Goal: Information Seeking & Learning: Learn about a topic

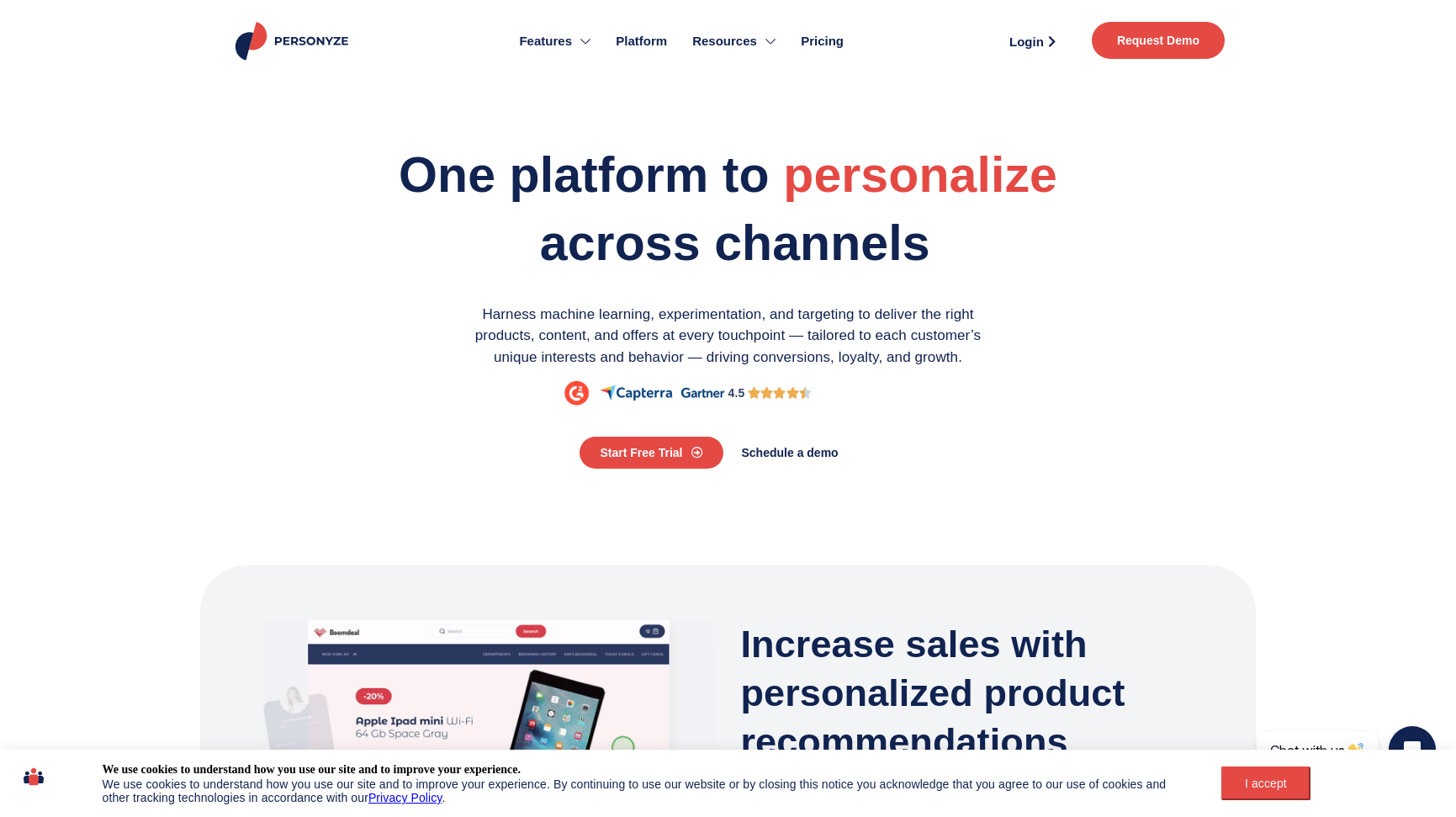
click at [241, 147] on section "One platform to engage personalize optimize across channels Harness machine lea…" at bounding box center [729, 273] width 1013 height 268
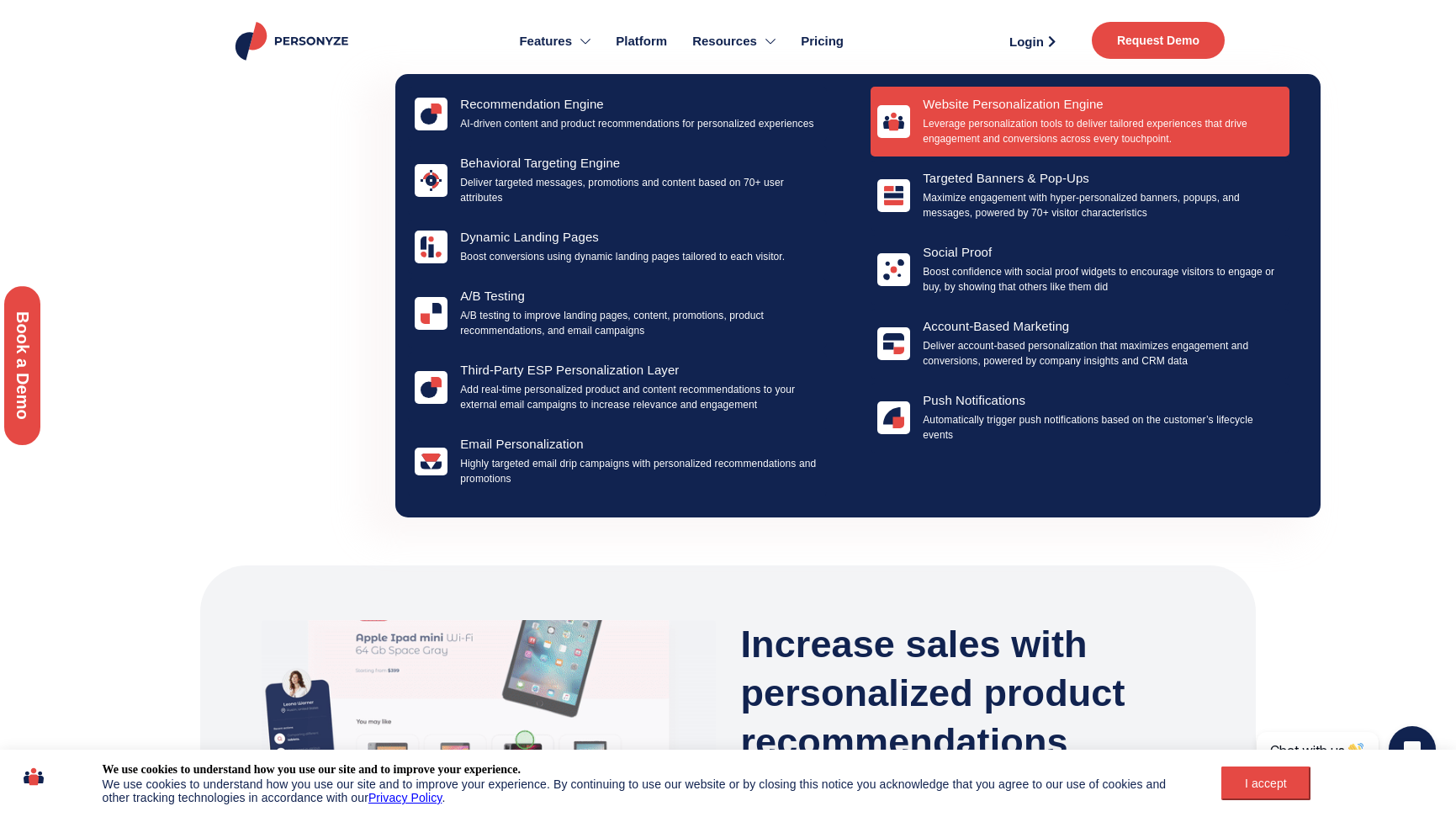
click at [1091, 138] on p "Leverage personalization tools to deliver tailored experiences that drive engag…" at bounding box center [1103, 132] width 360 height 30
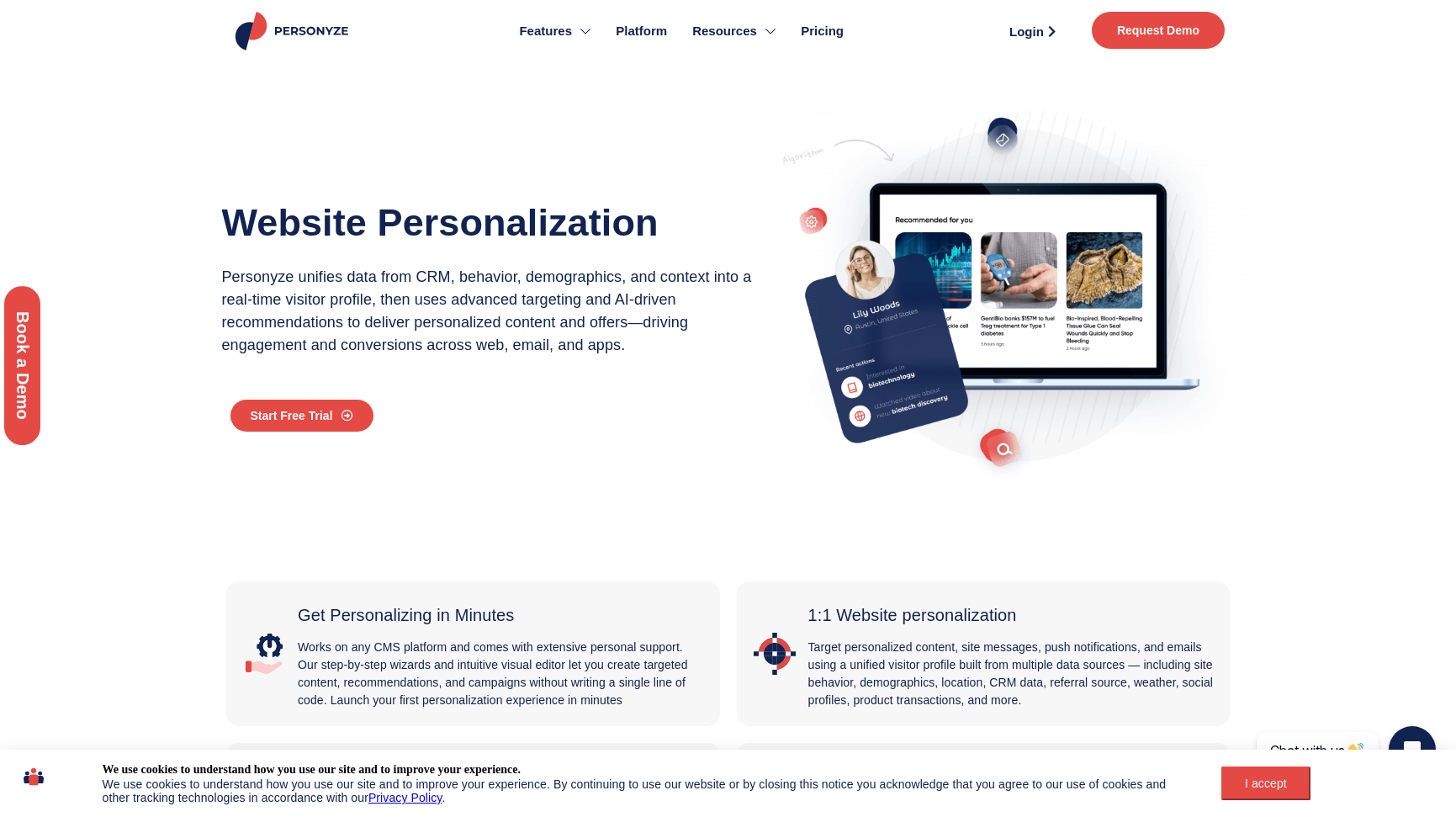
scroll to position [16, 0]
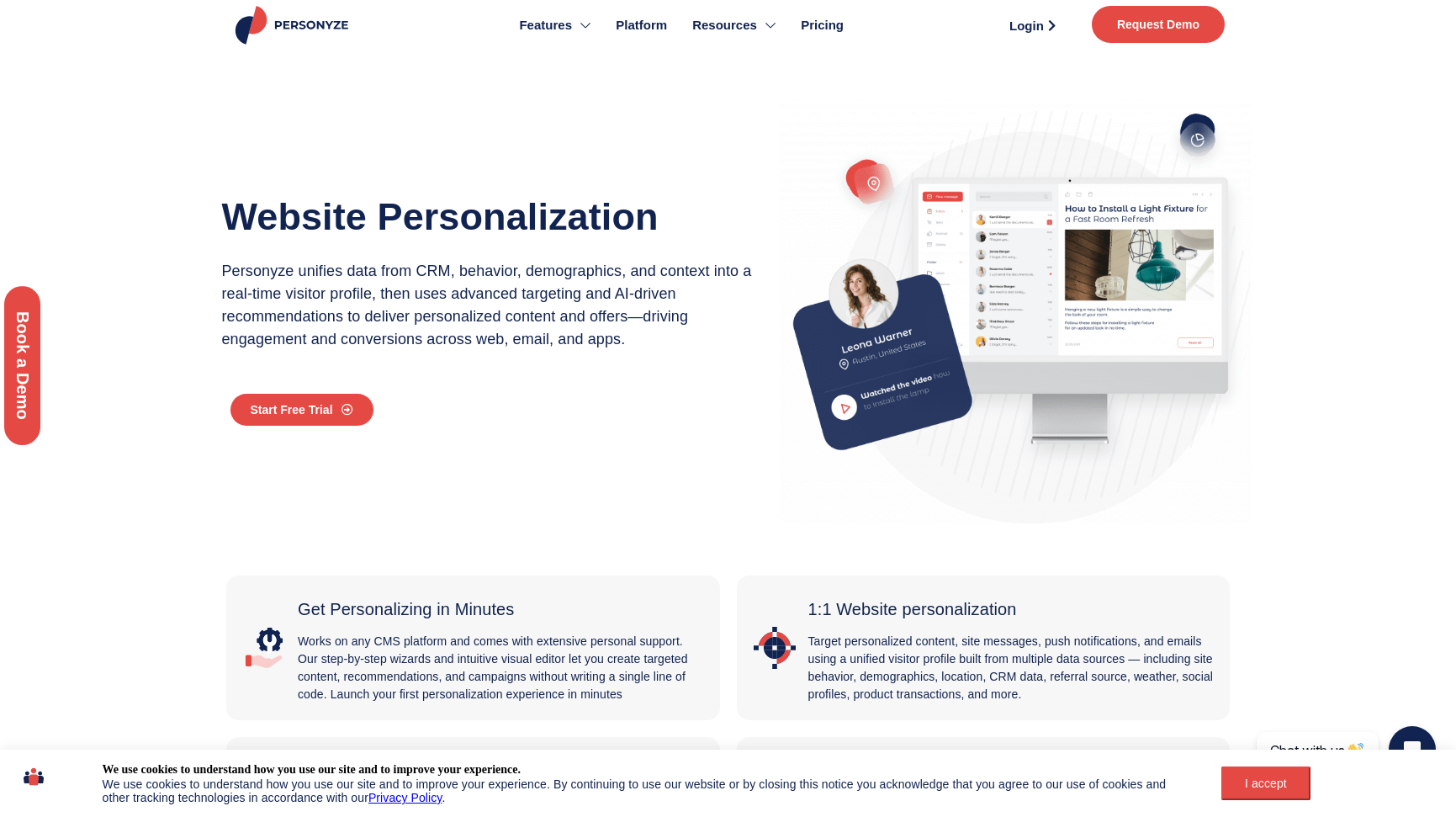
click at [1302, 794] on button "I accept" at bounding box center [1266, 784] width 89 height 34
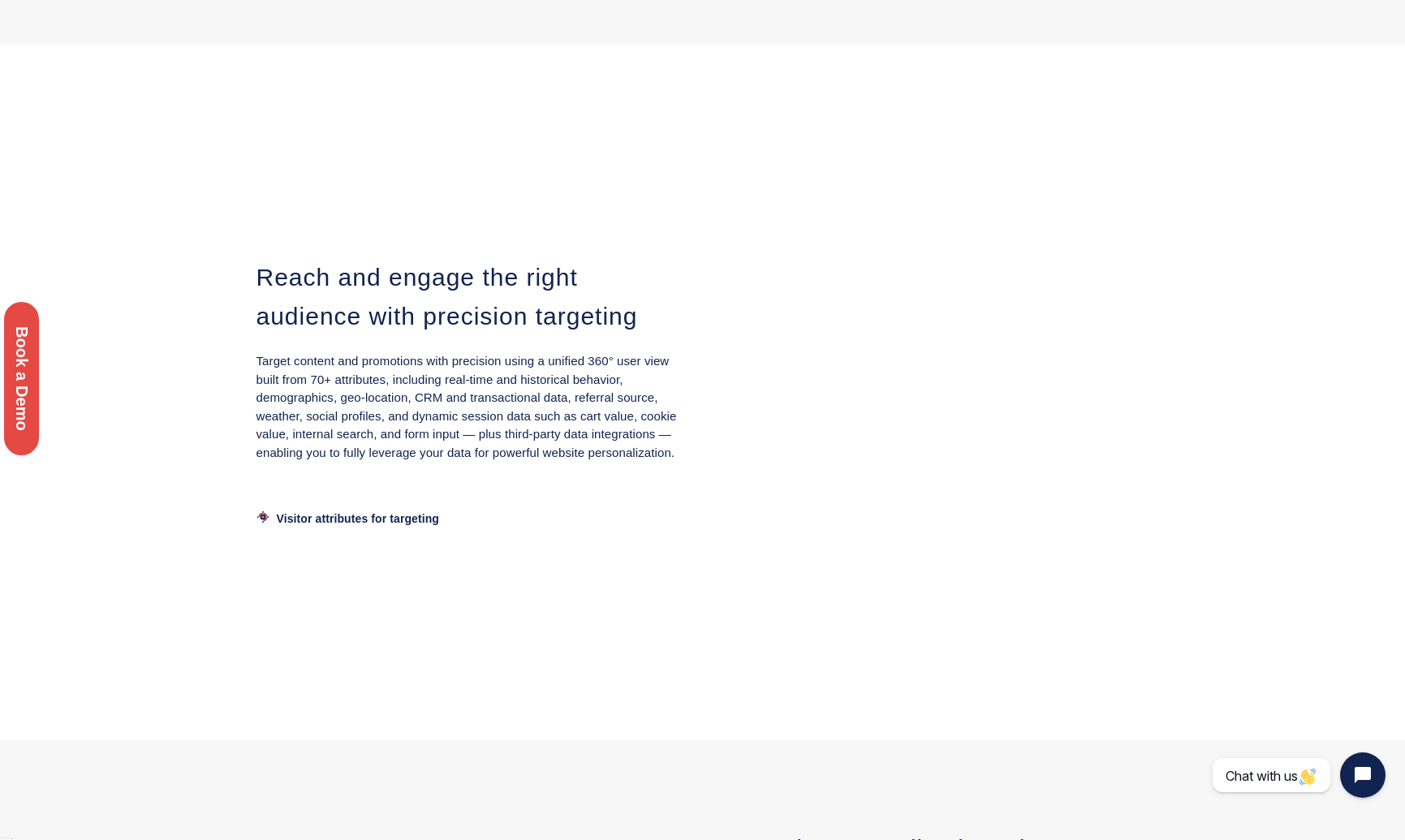
scroll to position [2164, 0]
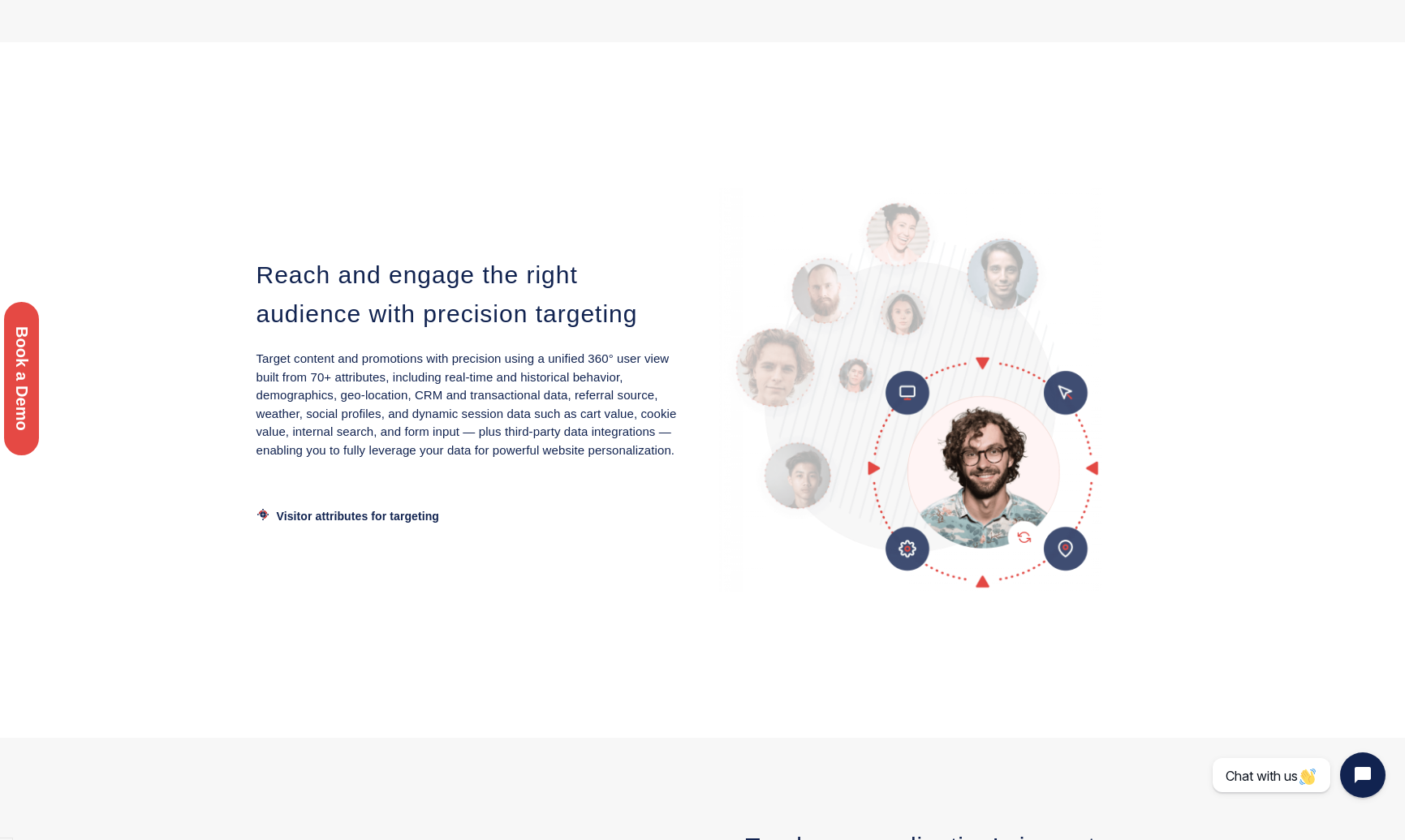
click at [349, 512] on span "Visitor attributes for targeting" at bounding box center [358, 516] width 164 height 13
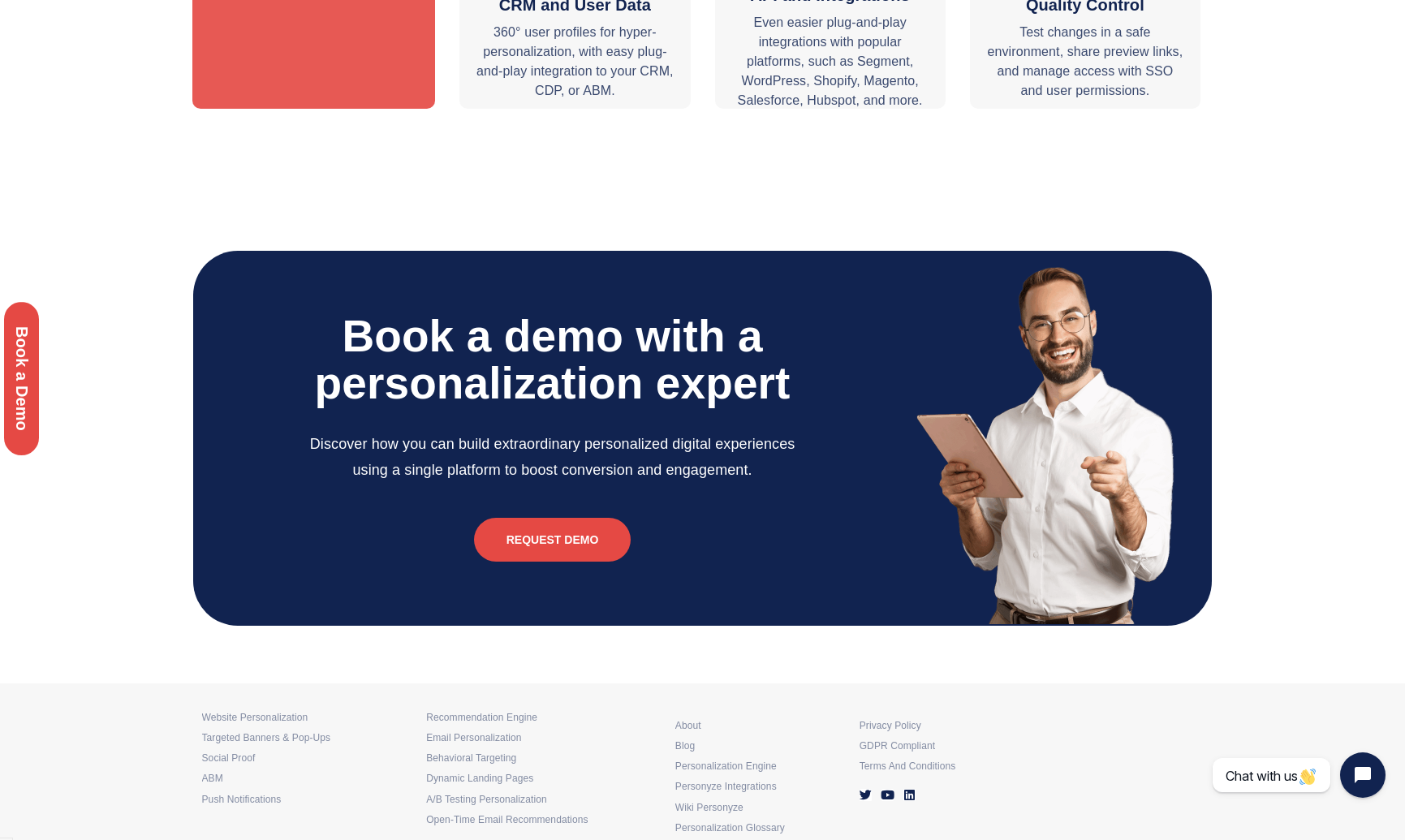
scroll to position [5383, 0]
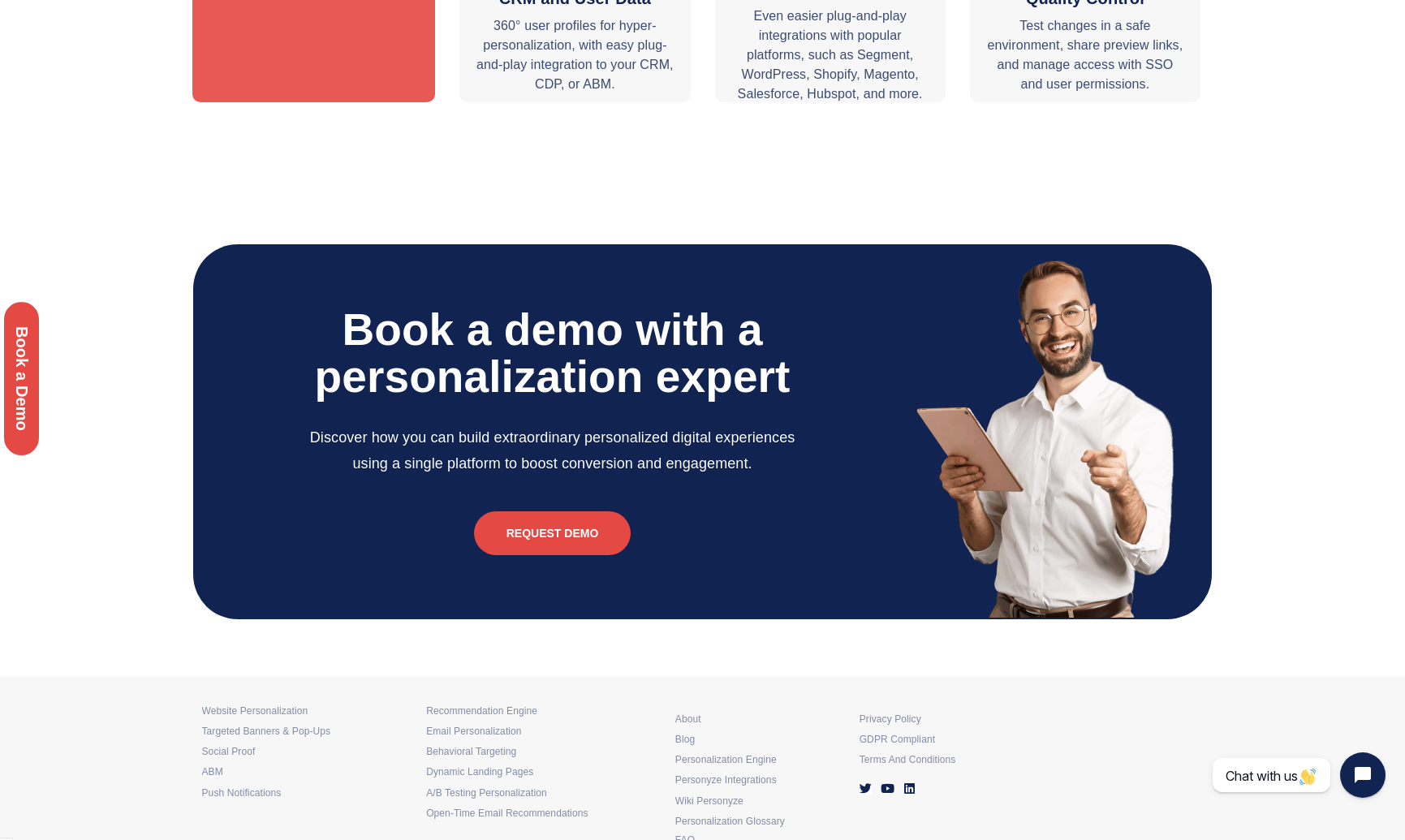
click at [237, 431] on section "Discover how you can build extraordinary personalized digital experiences using…" at bounding box center [552, 450] width 684 height 68
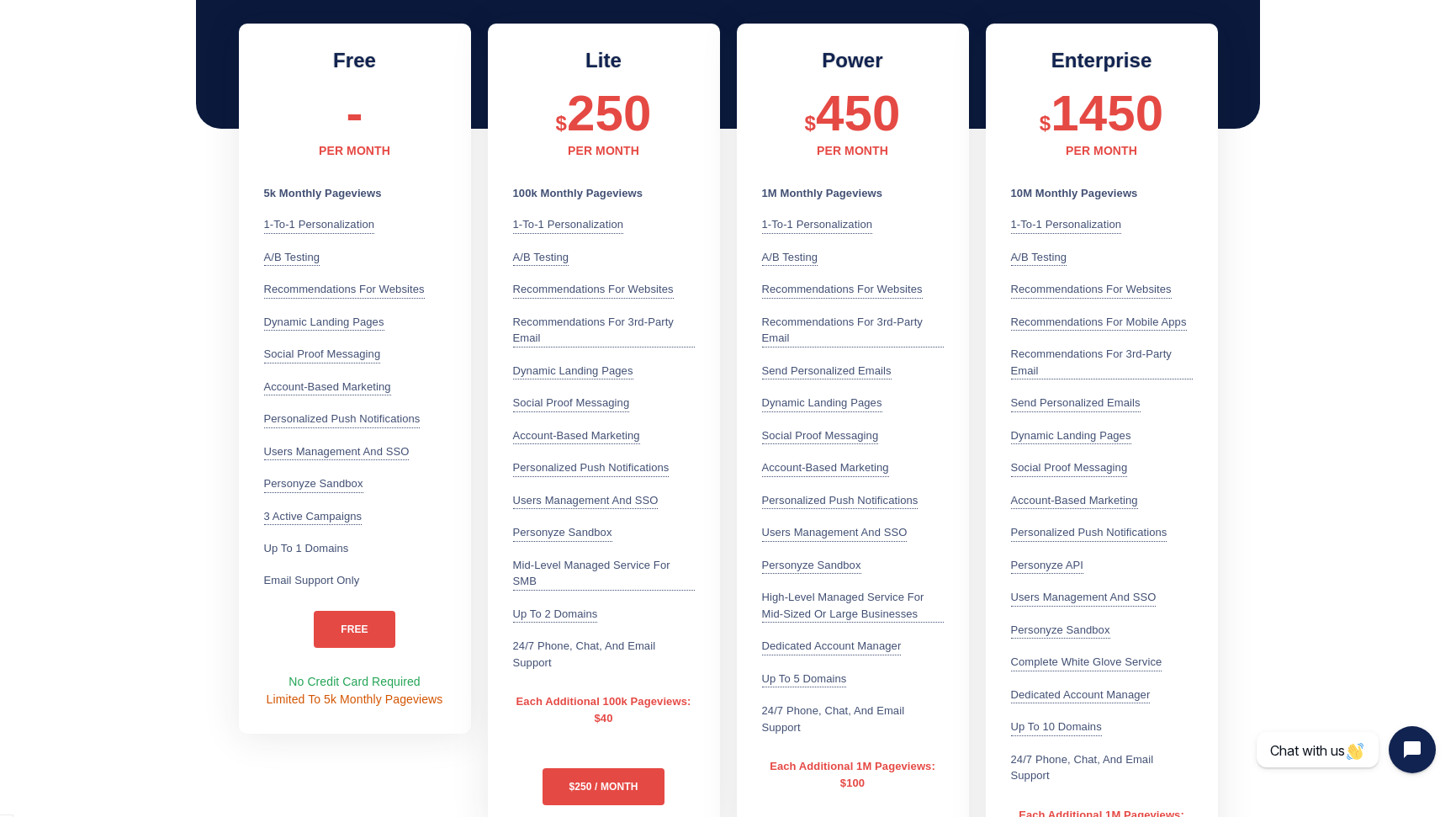
scroll to position [478, 0]
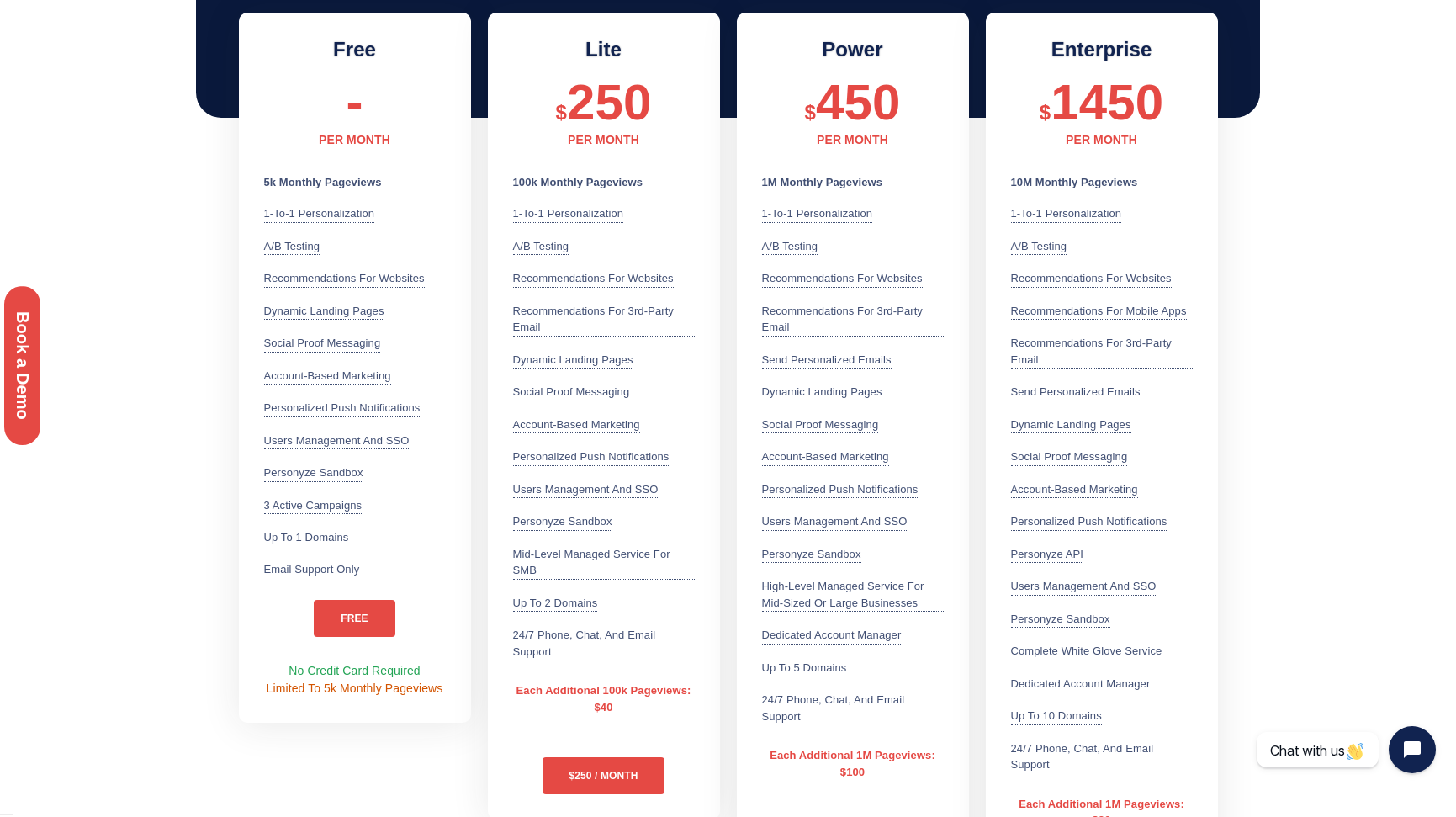
click at [204, 337] on section "Monthly — Pay-as-You-Go Yearly - Get One Month Free Free - PER MONTH 5k Monthly…" at bounding box center [728, 432] width 1456 height 1034
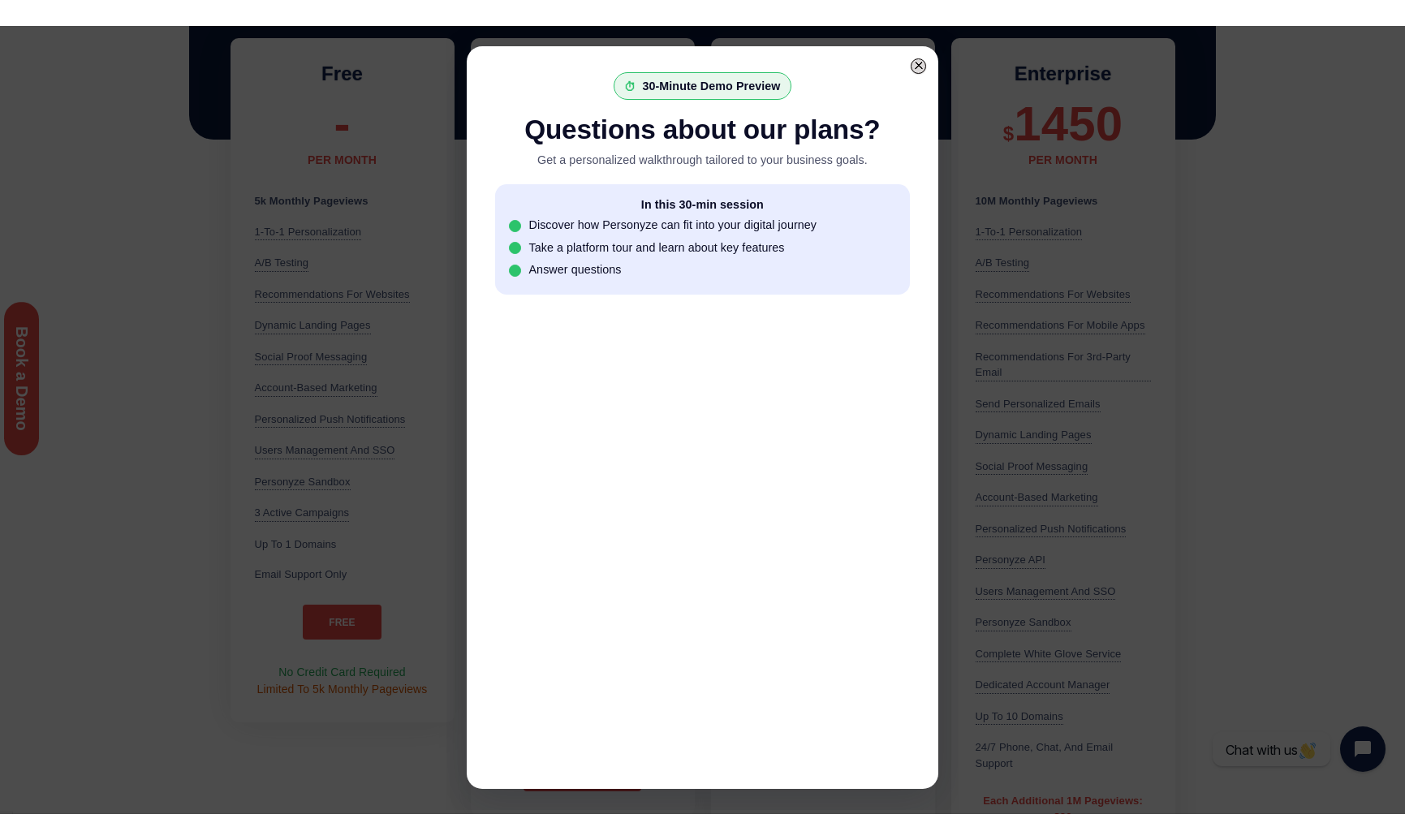
scroll to position [0, 0]
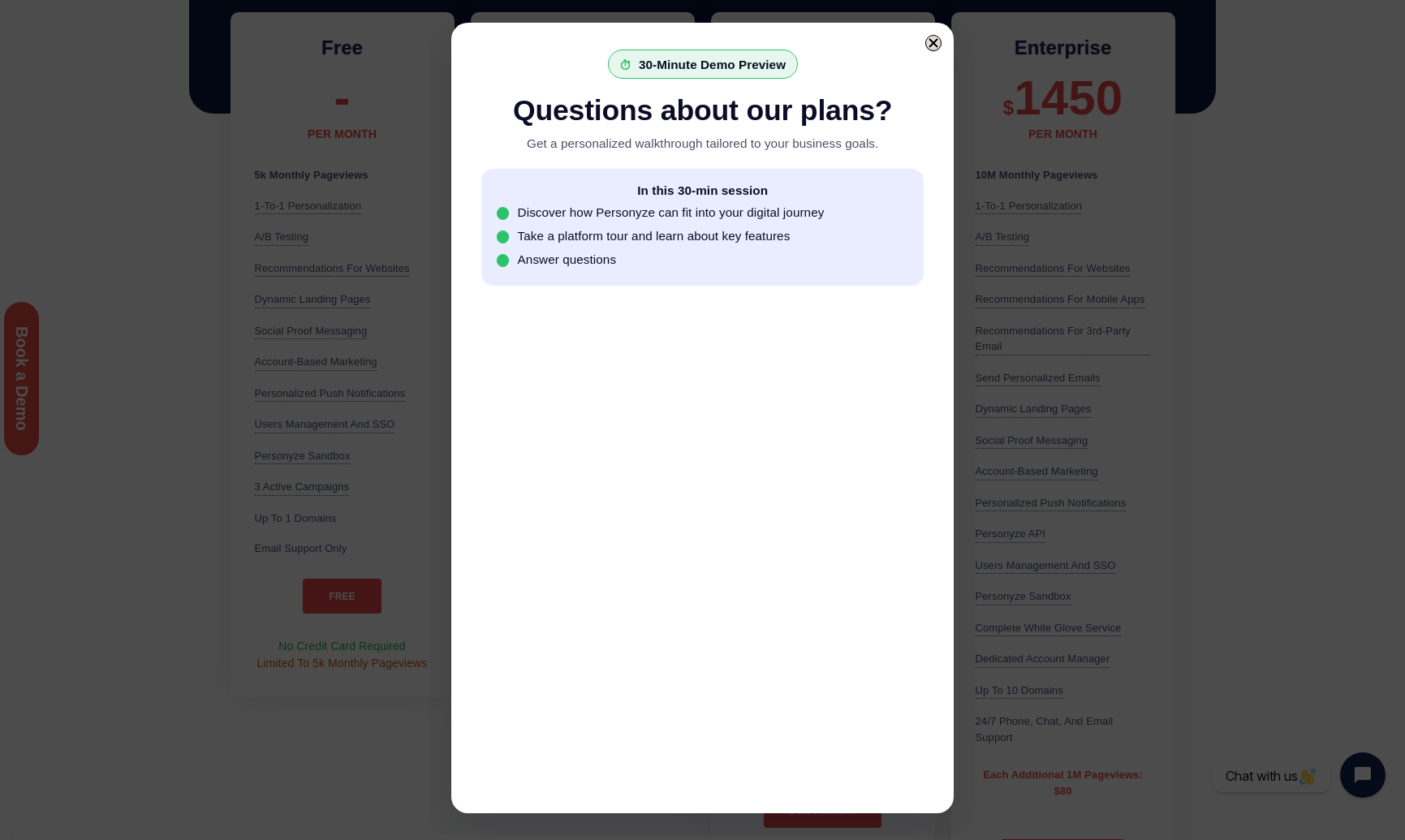
click at [940, 37] on div at bounding box center [934, 43] width 16 height 16
click at [935, 40] on div at bounding box center [934, 43] width 11 height 11
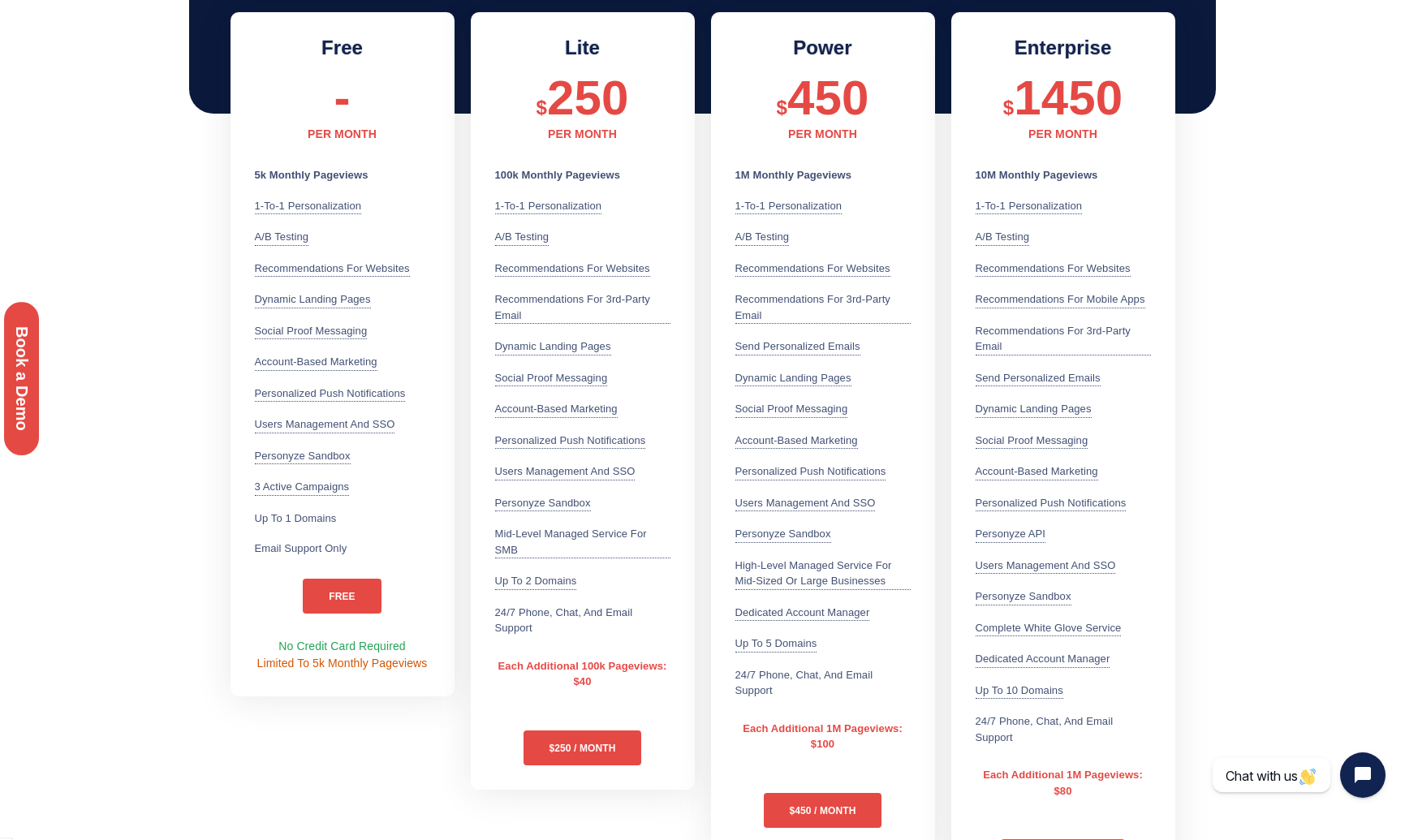
scroll to position [461, 0]
click at [1304, 302] on section "Monthly — Pay-as-You-Go Yearly - Get One Month Free Free - PER MONTH 5k Monthly…" at bounding box center [702, 416] width 1405 height 997
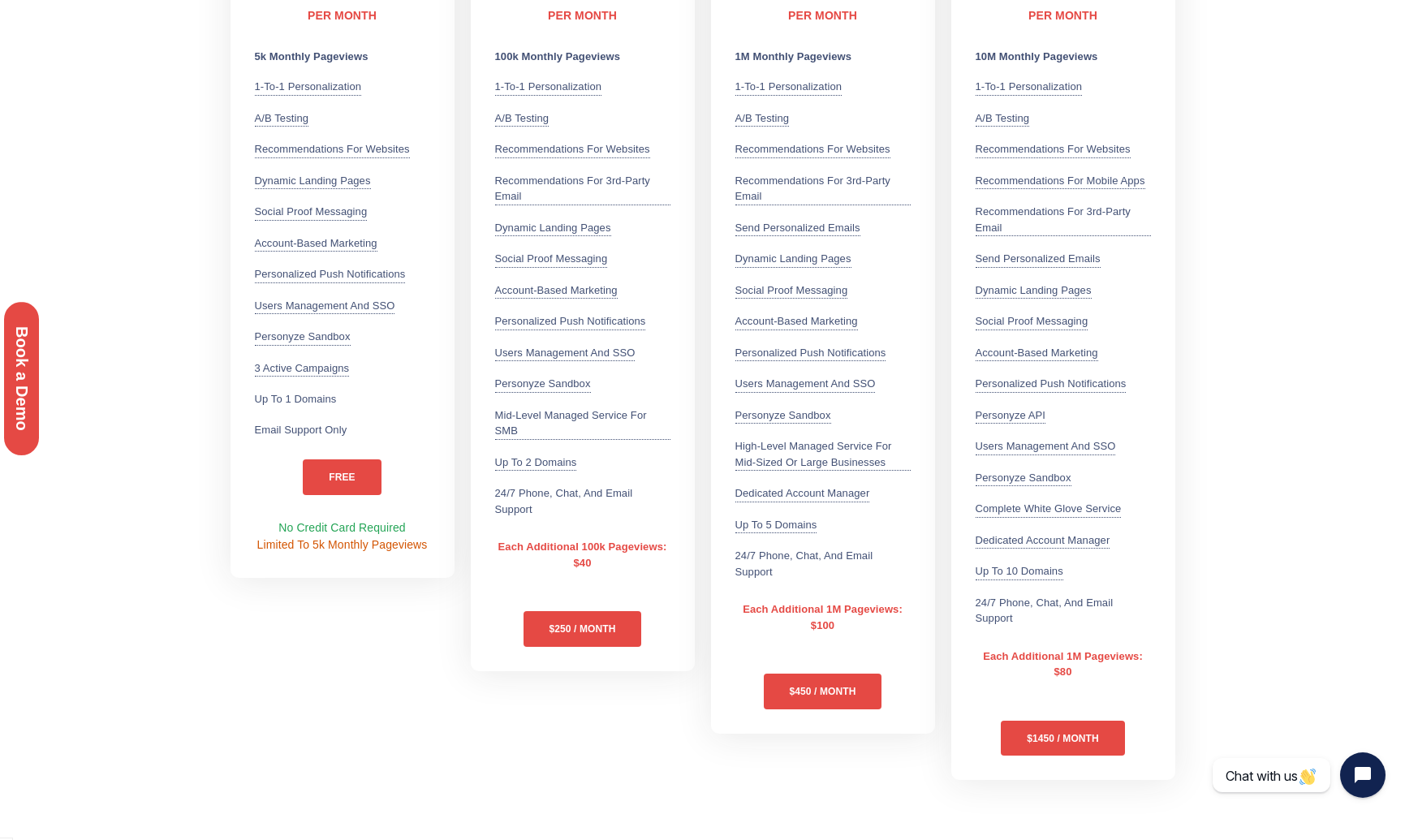
scroll to position [628, 0]
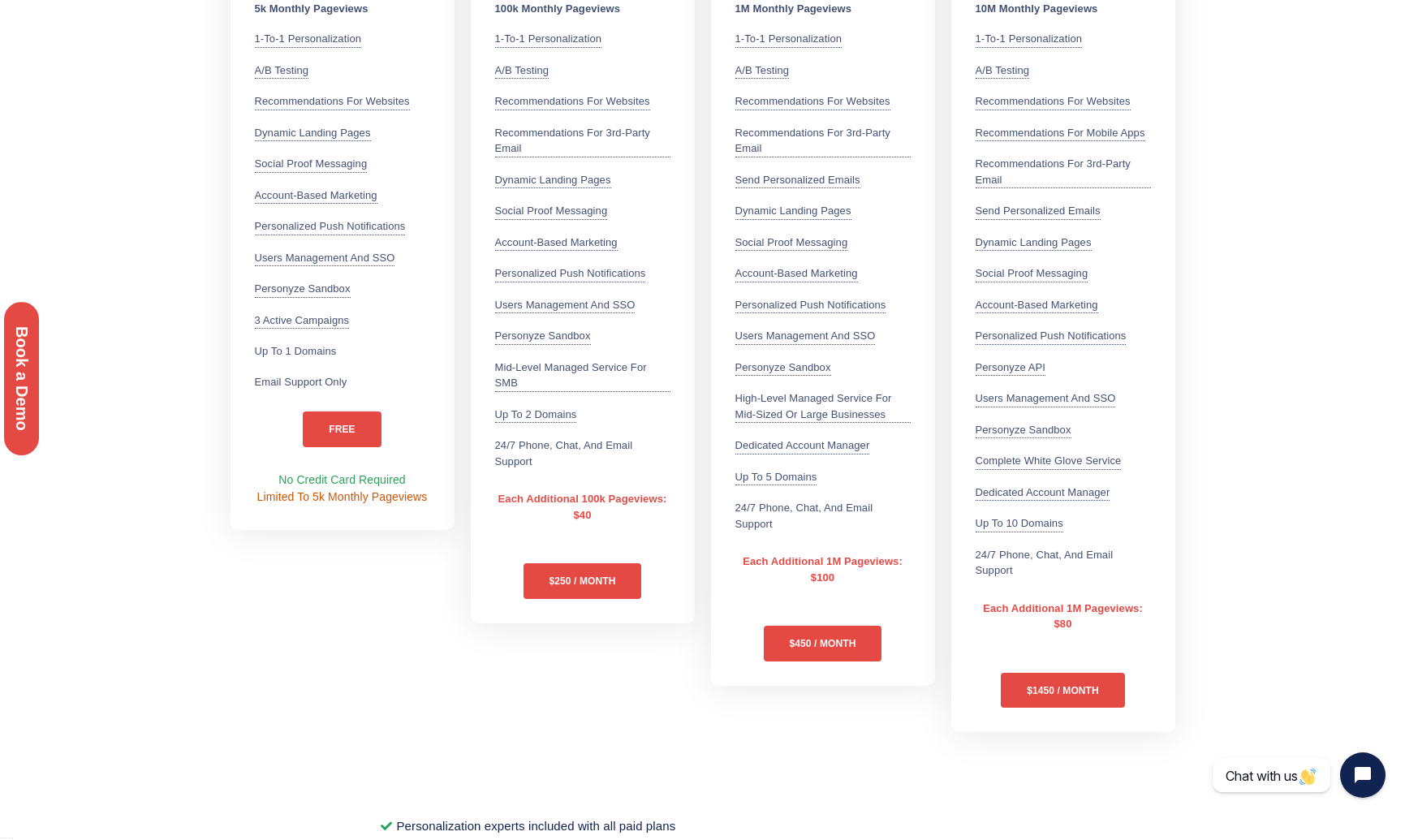
click at [1317, 306] on section "Monthly — Pay-as-You-Go Yearly - Get One Month Free Free - PER MONTH 5k Monthly…" at bounding box center [702, 249] width 1405 height 997
click at [1269, 339] on section "Monthly — Pay-as-You-Go Yearly - Get One Month Free Free - PER MONTH 5k Monthly…" at bounding box center [702, 249] width 1405 height 997
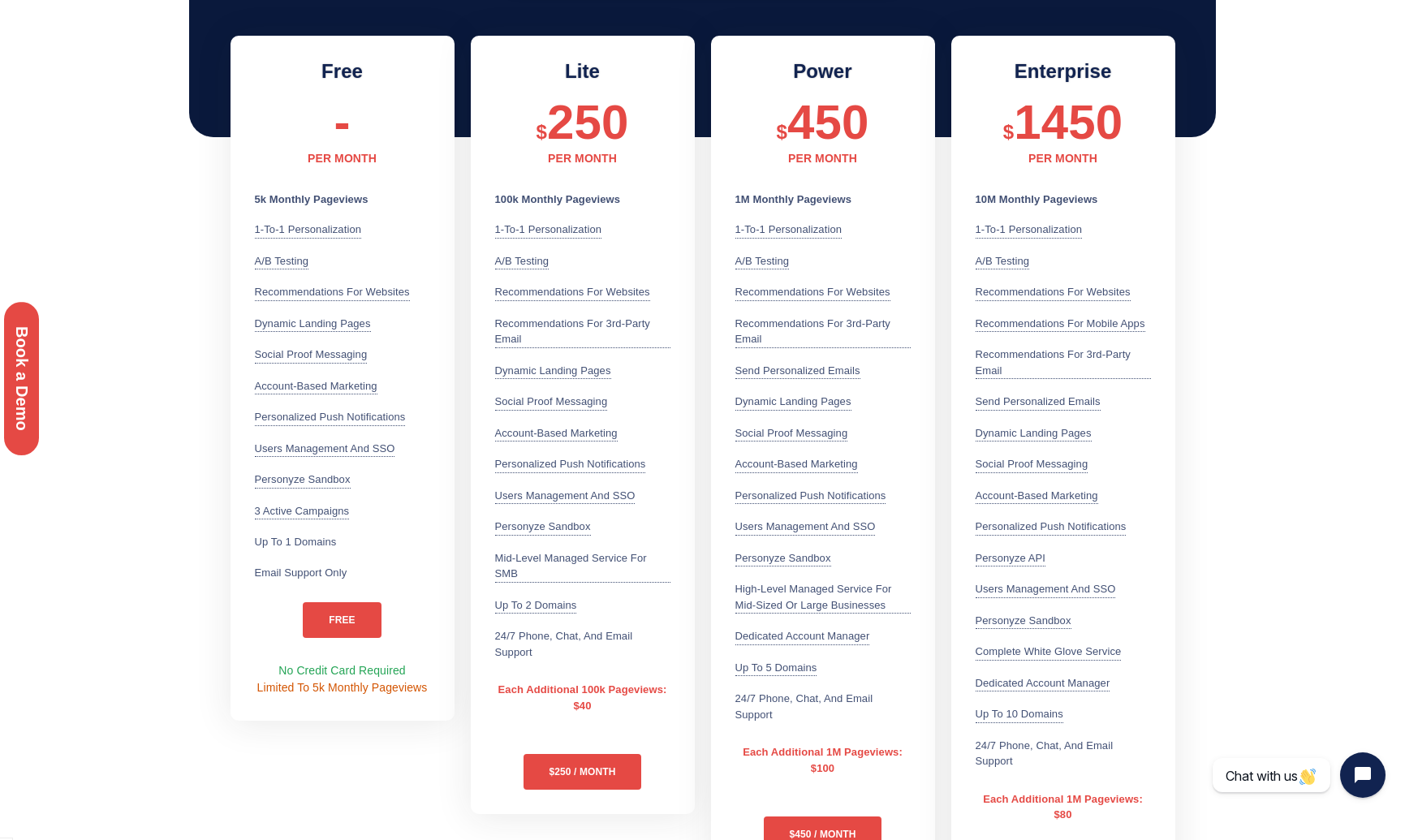
scroll to position [426, 0]
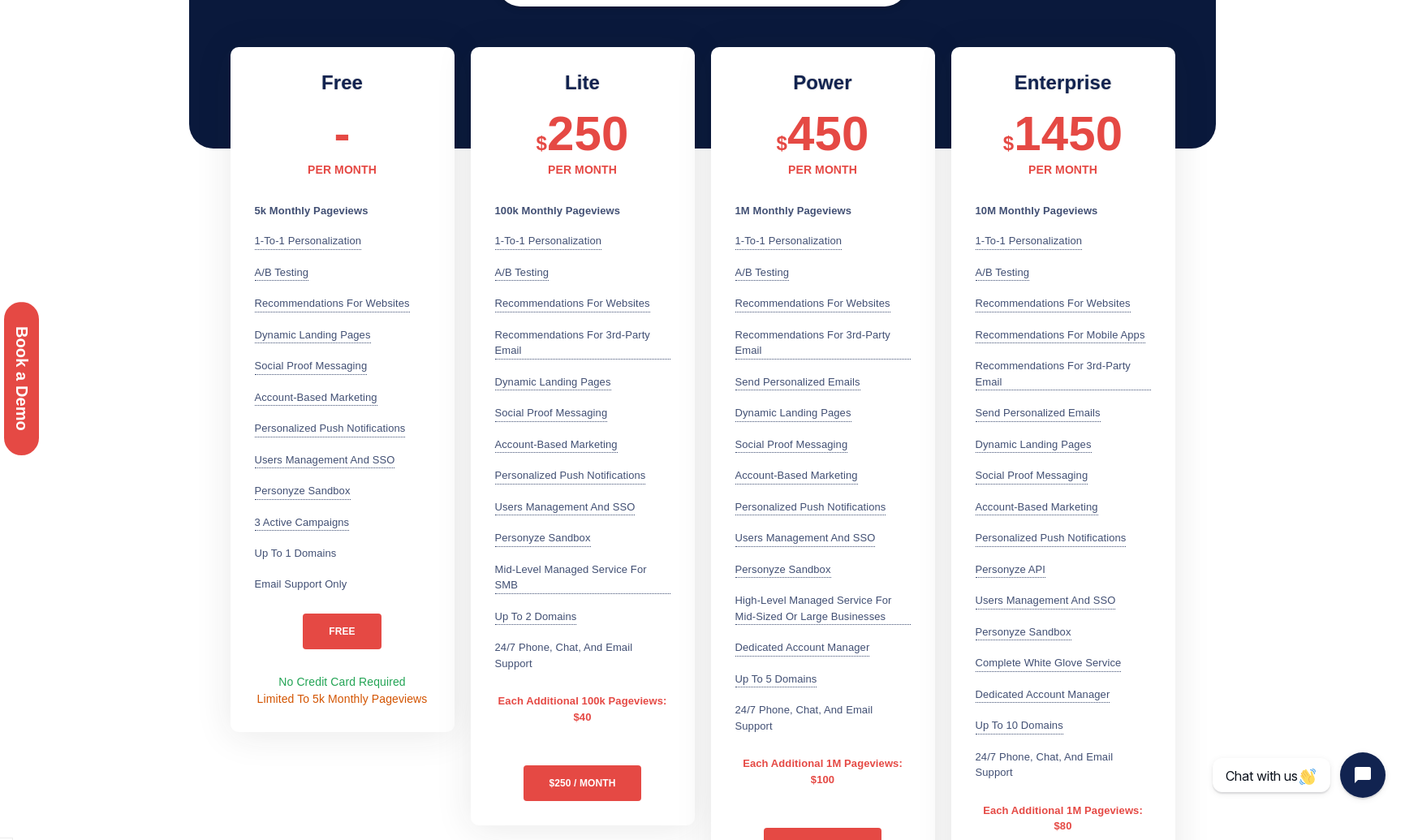
click at [1269, 339] on section "Monthly — Pay-as-You-Go Yearly - Get One Month Free Free - PER MONTH 5k Monthly…" at bounding box center [702, 451] width 1405 height 997
